Goal: Task Accomplishment & Management: Use online tool/utility

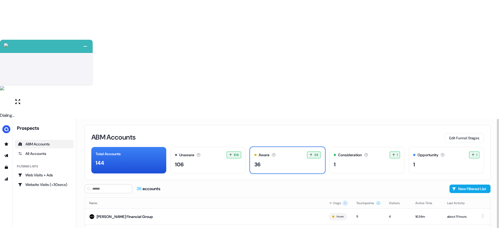
click at [86, 125] on div "ABM Accounts Edit Funnel Stages Total Accounts 144 Unaware The default stage al…" at bounding box center [288, 152] width 406 height 55
click at [7, 151] on link "Go to outbound experience" at bounding box center [6, 155] width 8 height 8
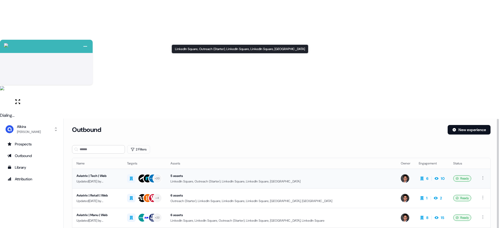
click at [195, 173] on div "5 assets" at bounding box center [281, 175] width 222 height 5
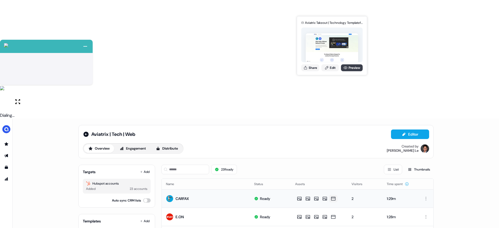
click at [353, 65] on link "Preview" at bounding box center [352, 67] width 22 height 7
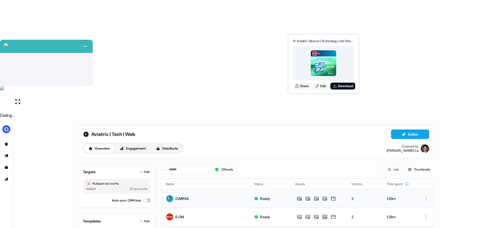
scroll to position [1, 0]
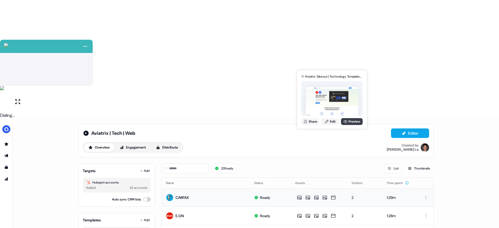
click at [347, 122] on link "Preview" at bounding box center [352, 121] width 22 height 7
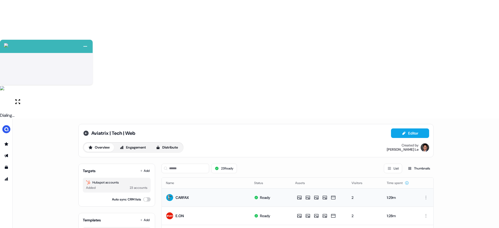
click at [84, 130] on icon at bounding box center [85, 132] width 5 height 5
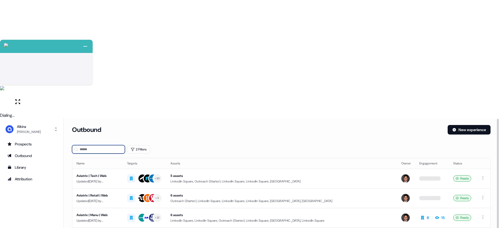
click at [111, 145] on input at bounding box center [98, 149] width 53 height 8
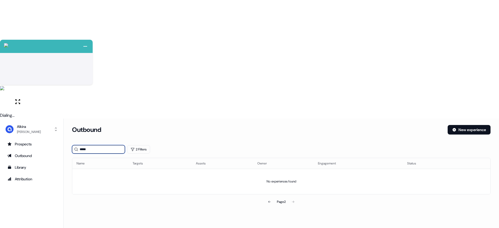
click at [111, 145] on input "*****" at bounding box center [98, 149] width 53 height 8
type input "*****"
click at [25, 140] on ul "Prospects Outbound Library Attribution" at bounding box center [31, 161] width 55 height 43
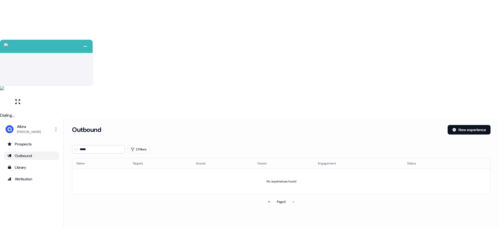
click at [26, 151] on link "Outbound" at bounding box center [31, 155] width 55 height 8
click at [33, 153] on div "Outbound" at bounding box center [31, 155] width 48 height 5
click at [21, 141] on div "Prospects" at bounding box center [31, 143] width 48 height 5
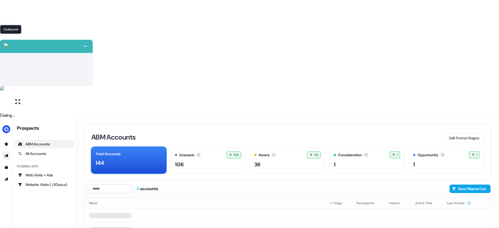
click at [5, 153] on icon "Go to outbound experience" at bounding box center [6, 155] width 4 height 4
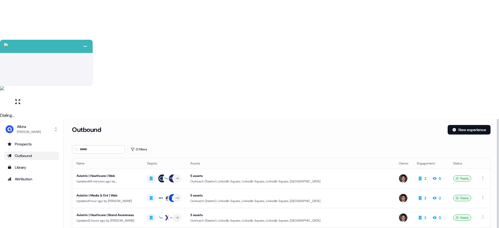
click at [30, 153] on div "Outbound" at bounding box center [31, 155] width 48 height 5
click at [105, 145] on input at bounding box center [98, 149] width 53 height 8
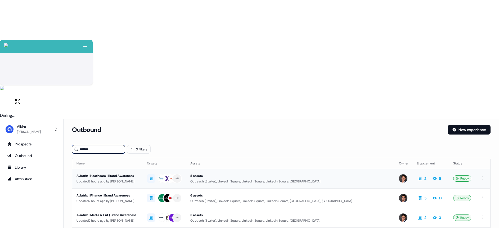
type input "*******"
click at [138, 179] on div "Updated 2 hours ago by Hugh Le" at bounding box center [107, 181] width 62 height 5
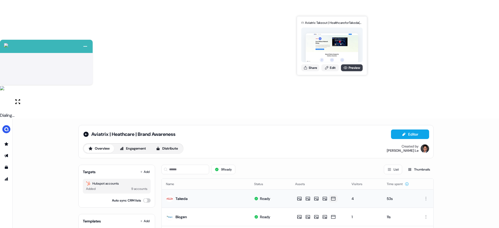
click at [345, 67] on icon at bounding box center [345, 68] width 4 height 4
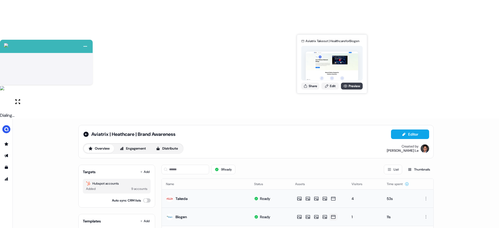
click at [349, 88] on link "Preview" at bounding box center [352, 86] width 22 height 7
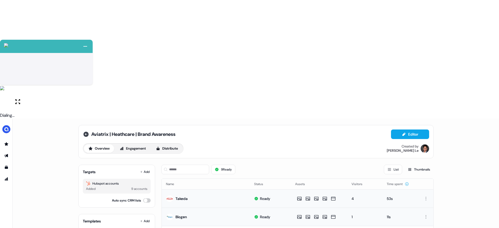
click at [86, 131] on icon at bounding box center [85, 133] width 5 height 5
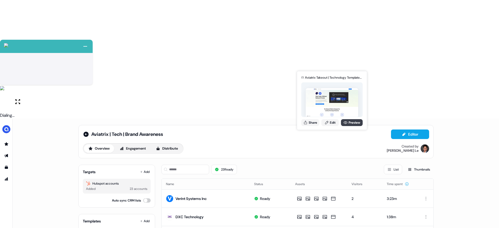
click at [351, 122] on link "Preview" at bounding box center [352, 122] width 22 height 7
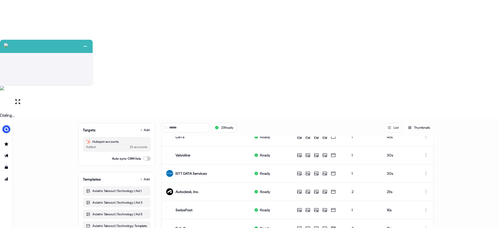
scroll to position [225, 0]
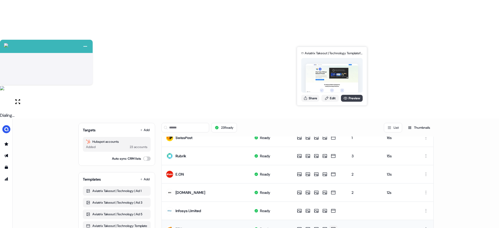
click at [349, 99] on link "Preview" at bounding box center [352, 98] width 22 height 7
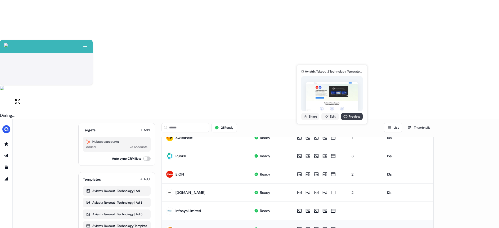
click at [345, 117] on icon at bounding box center [345, 116] width 4 height 4
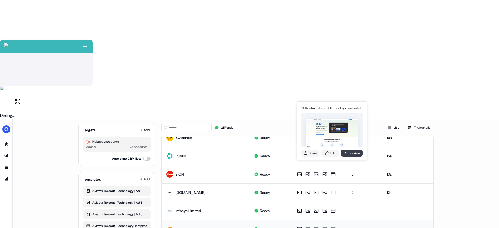
click at [345, 155] on link "Preview" at bounding box center [352, 152] width 22 height 7
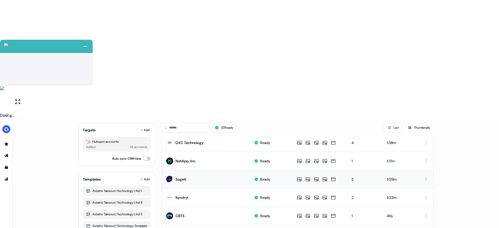
scroll to position [0, 0]
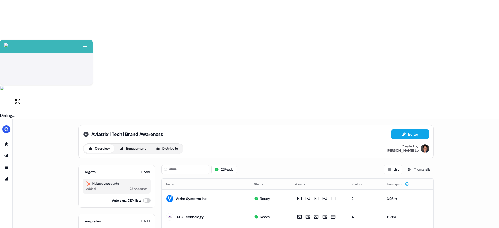
click at [85, 131] on icon at bounding box center [85, 133] width 5 height 5
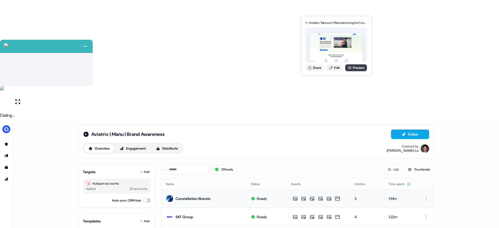
click at [356, 67] on link "Preview" at bounding box center [356, 67] width 22 height 7
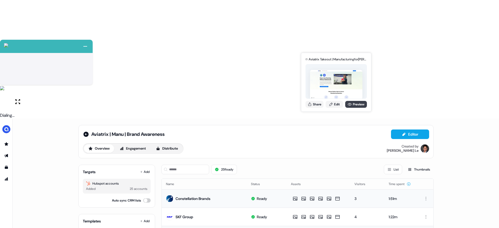
click at [358, 102] on link "Preview" at bounding box center [356, 104] width 22 height 7
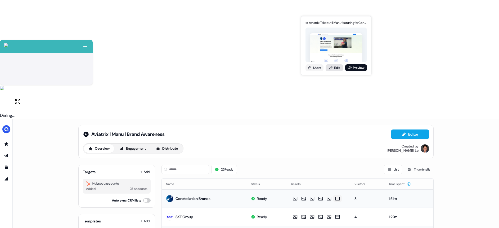
click at [334, 66] on link "Edit" at bounding box center [333, 67] width 17 height 7
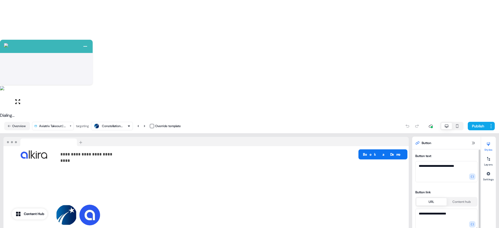
scroll to position [731, 0]
click at [452, 161] on textarea "**********" at bounding box center [446, 171] width 62 height 21
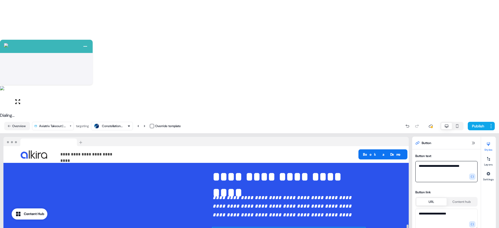
scroll to position [0, 0]
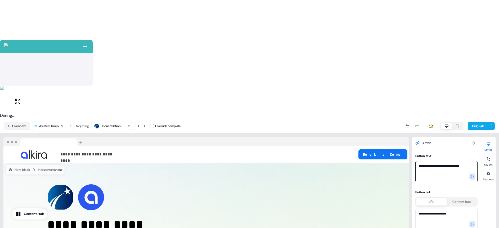
type textarea "**********"
click at [330, 146] on div "**********" at bounding box center [179, 154] width 349 height 17
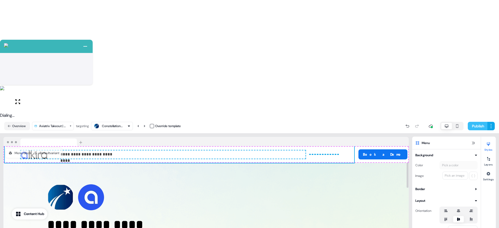
click at [474, 122] on button "Publish" at bounding box center [477, 126] width 20 height 8
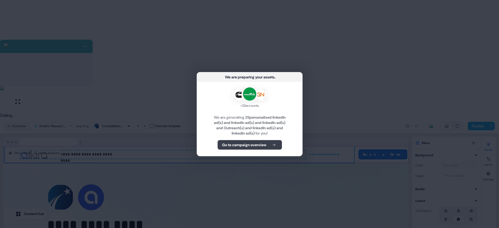
click at [264, 144] on b "Go to campaign overview" at bounding box center [244, 144] width 44 height 5
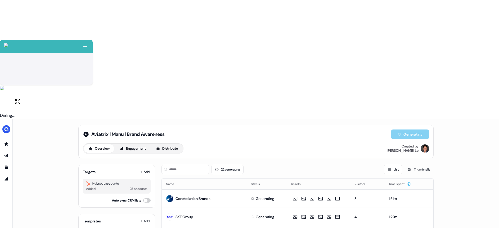
click at [89, 131] on div "Aviatrix | Manu | Brand Awareness" at bounding box center [124, 134] width 82 height 6
click at [85, 131] on icon at bounding box center [85, 133] width 5 height 5
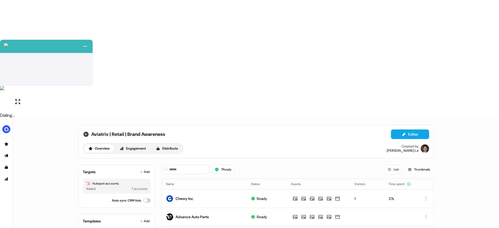
click at [85, 131] on icon at bounding box center [86, 134] width 6 height 6
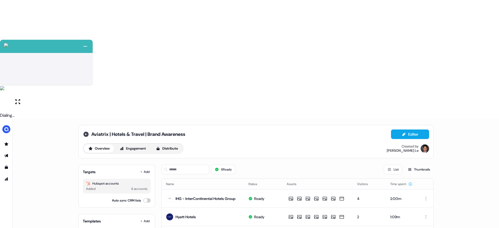
click at [84, 131] on icon at bounding box center [85, 133] width 5 height 5
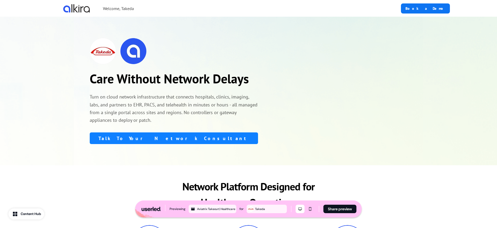
click at [128, 144] on button "Talk To Your Network Consultant" at bounding box center [174, 138] width 168 height 12
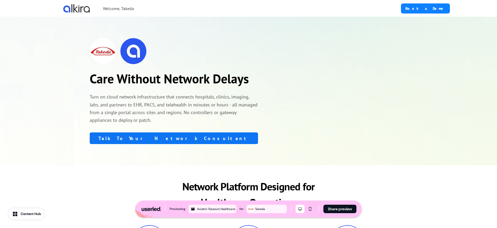
click at [431, 13] on button "Book a Demo" at bounding box center [425, 8] width 49 height 10
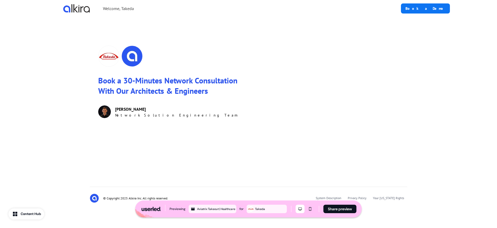
scroll to position [731, 0]
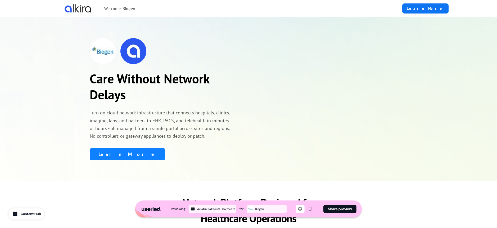
click at [118, 153] on link "Learn More" at bounding box center [127, 154] width 75 height 12
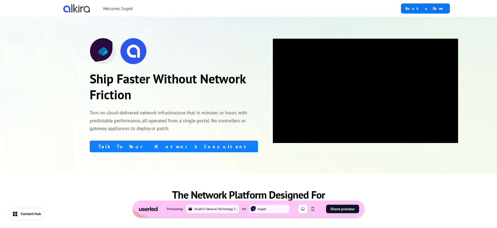
click at [124, 152] on button "Talk To Your Network Consultant" at bounding box center [174, 146] width 168 height 12
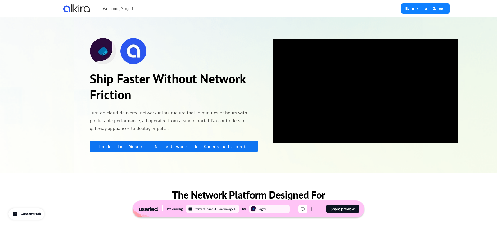
click at [437, 5] on button "Book a Demo" at bounding box center [425, 8] width 49 height 10
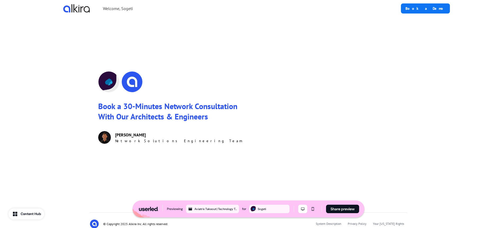
scroll to position [723, 0]
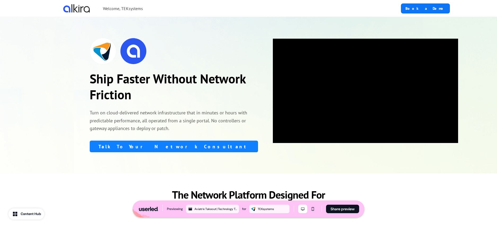
click at [162, 152] on button "Talk To Your Network Consultant" at bounding box center [174, 146] width 168 height 12
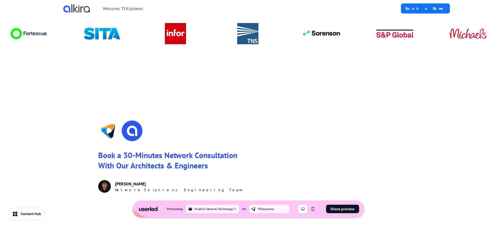
scroll to position [686, 0]
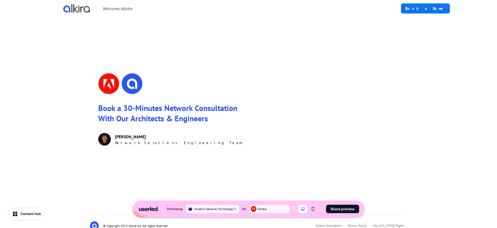
scroll to position [725, 0]
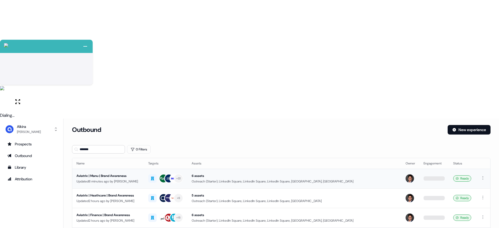
click at [135, 173] on div "Aviatrix | Manu | Brand Awareness" at bounding box center [107, 175] width 63 height 5
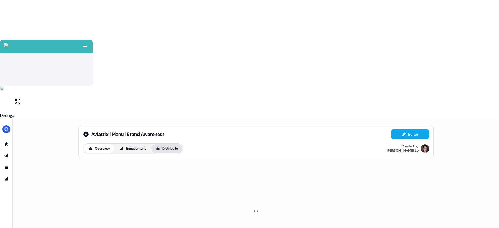
click at [165, 144] on button "Distribute" at bounding box center [166, 148] width 31 height 8
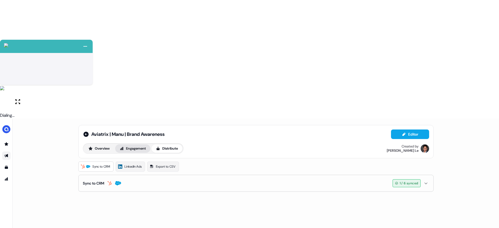
click at [131, 144] on button "Engagement" at bounding box center [132, 148] width 35 height 8
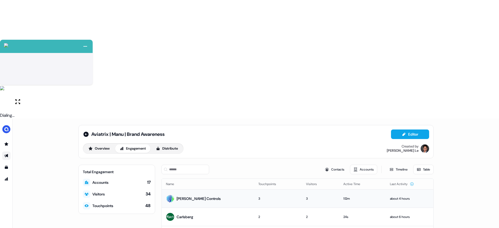
click at [235, 189] on td "[PERSON_NAME] Controls" at bounding box center [208, 198] width 92 height 18
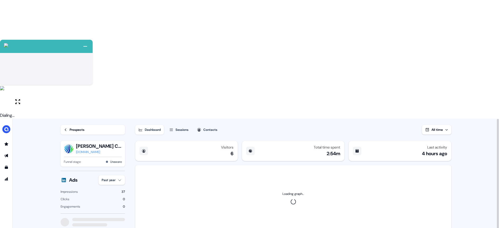
click at [79, 127] on div "Prospects" at bounding box center [77, 129] width 15 height 5
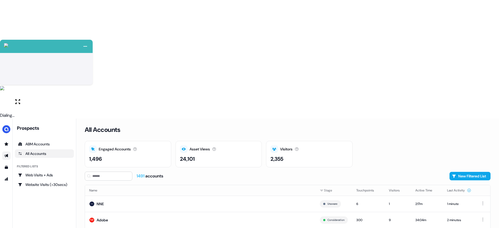
click at [9, 151] on link "Go to outbound experience" at bounding box center [6, 155] width 8 height 8
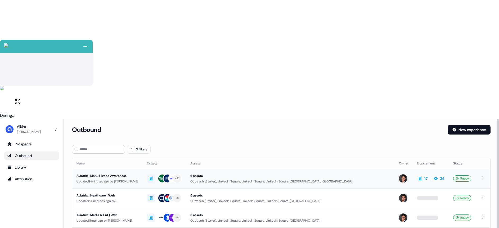
click at [132, 179] on div "Updated 9 minutes ago by Hugh Le" at bounding box center [107, 181] width 62 height 5
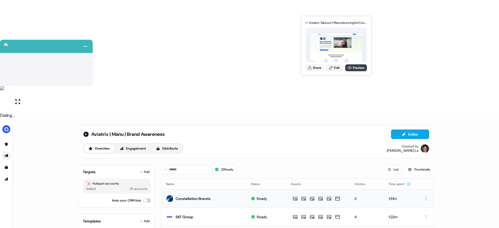
click at [355, 68] on link "Preview" at bounding box center [356, 67] width 22 height 7
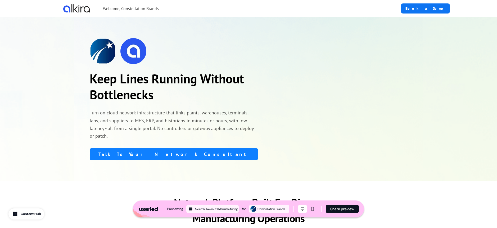
click at [116, 160] on button "Talk To Your Network Consultant" at bounding box center [174, 154] width 168 height 12
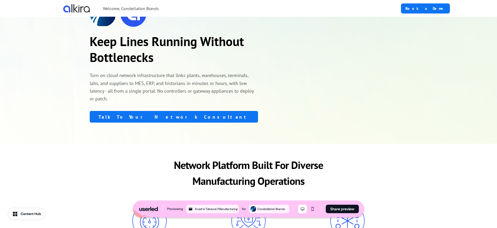
scroll to position [4, 0]
